Goal: Transaction & Acquisition: Subscribe to service/newsletter

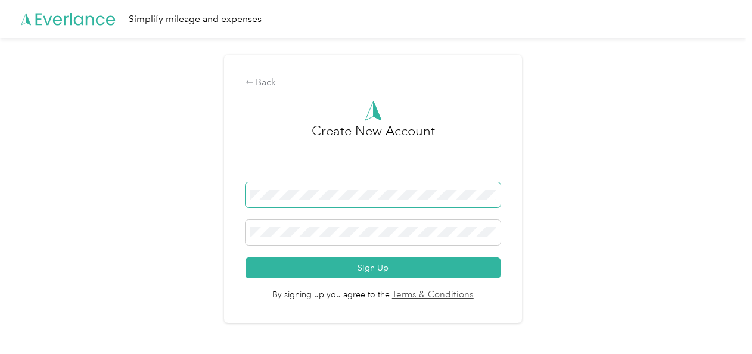
click at [274, 203] on span at bounding box center [374, 194] width 256 height 25
click at [246, 257] on button "Sign Up" at bounding box center [374, 267] width 256 height 21
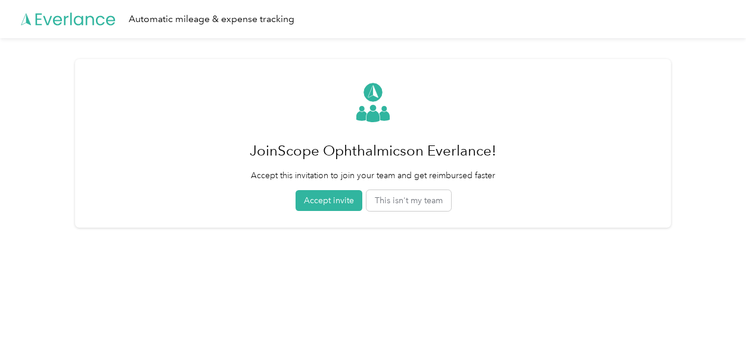
click at [305, 211] on div "Join Scope Ophthalmics on Everlance! Accept this invitation to join your team a…" at bounding box center [373, 143] width 596 height 169
click at [319, 204] on button "Accept invite" at bounding box center [329, 200] width 67 height 21
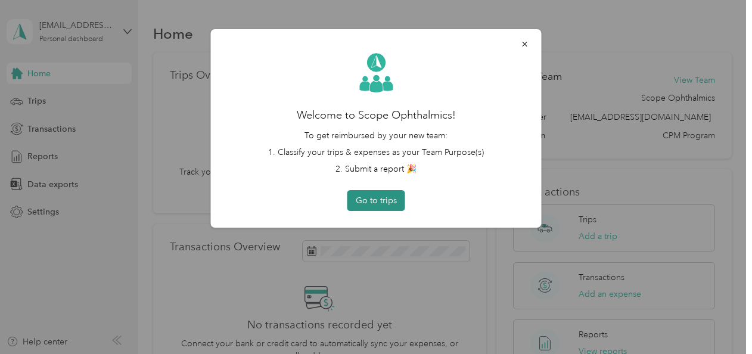
click at [368, 197] on button "Go to trips" at bounding box center [376, 200] width 58 height 21
